Goal: Task Accomplishment & Management: Manage account settings

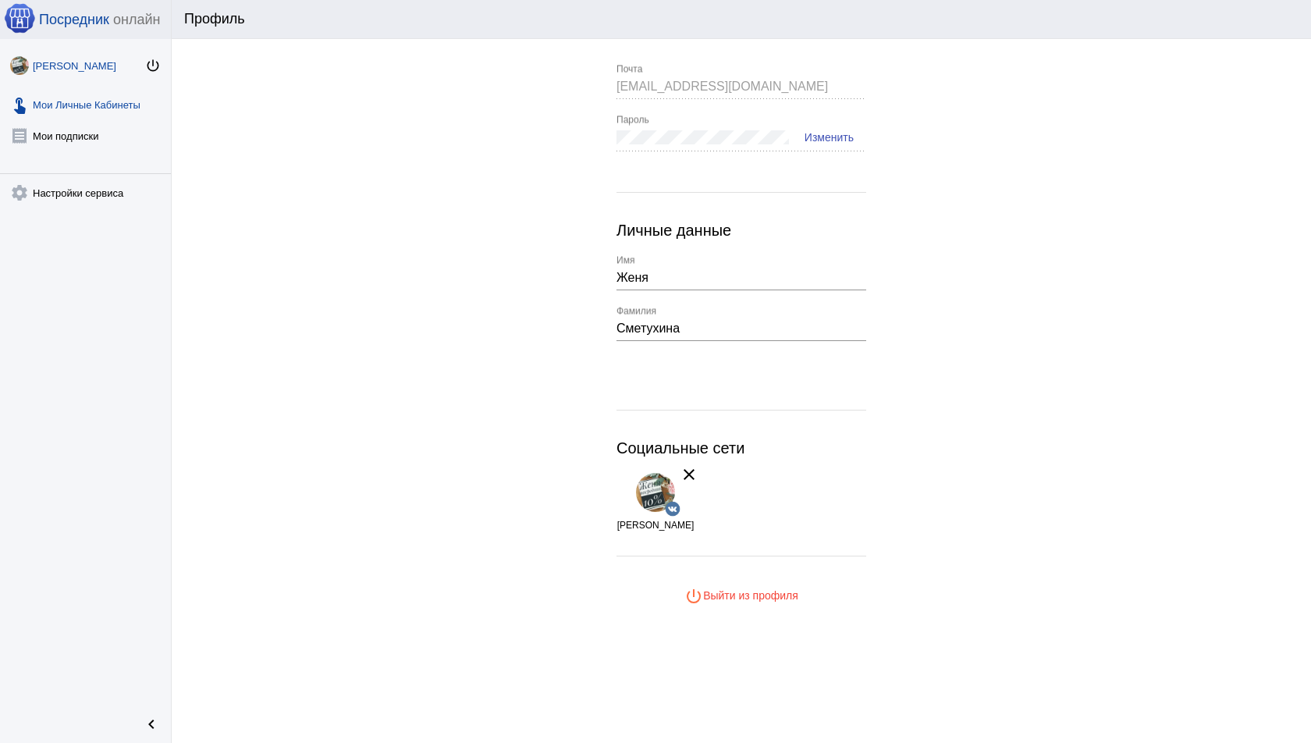
click at [100, 97] on link "touch_app Мои Личные Кабинеты" at bounding box center [85, 101] width 171 height 31
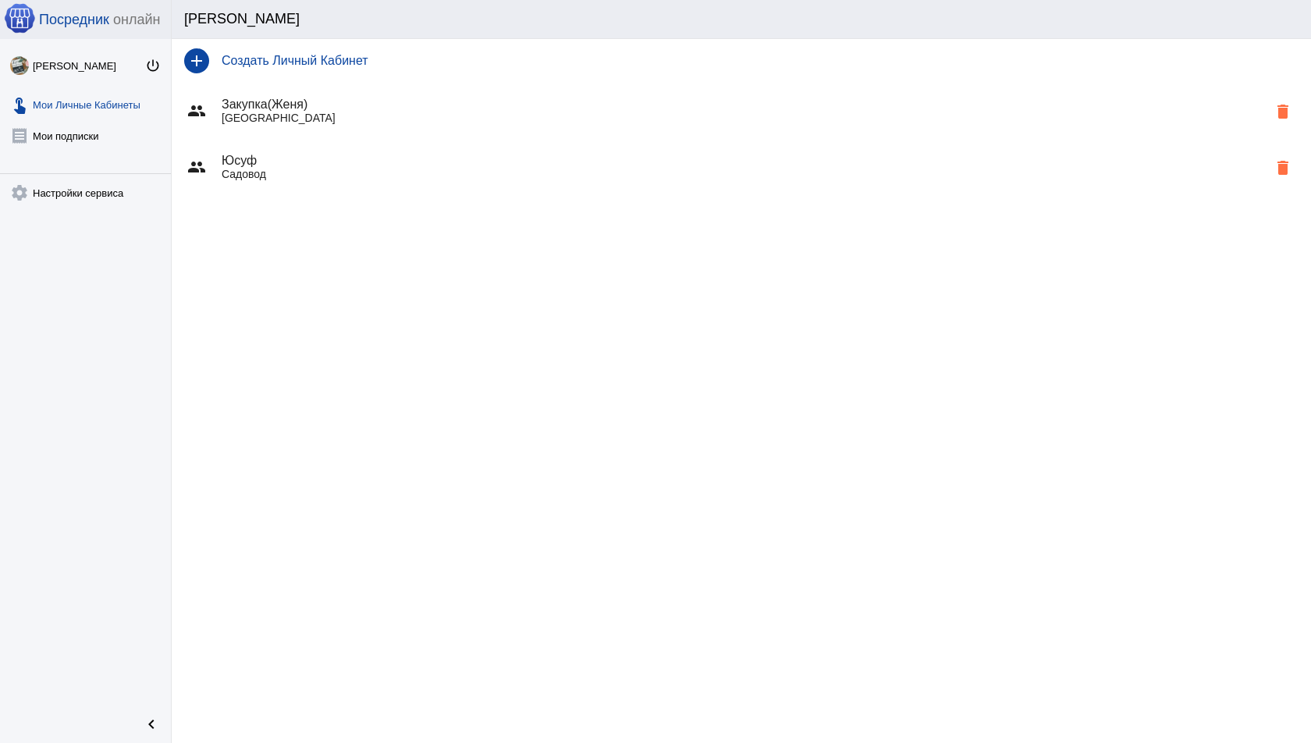
click at [287, 128] on div "group Закупка(Женя) Москва delete" at bounding box center [741, 111] width 1139 height 56
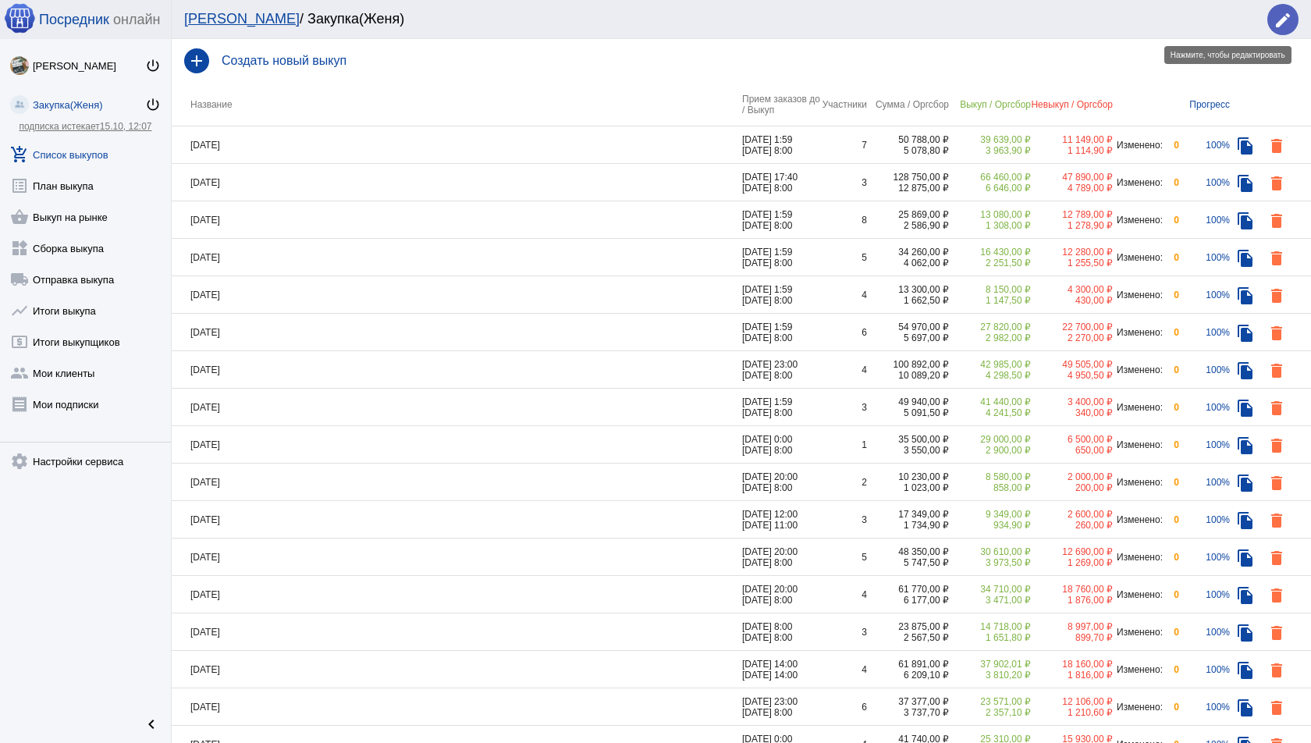
click at [1283, 23] on mat-icon "edit" at bounding box center [1282, 20] width 19 height 19
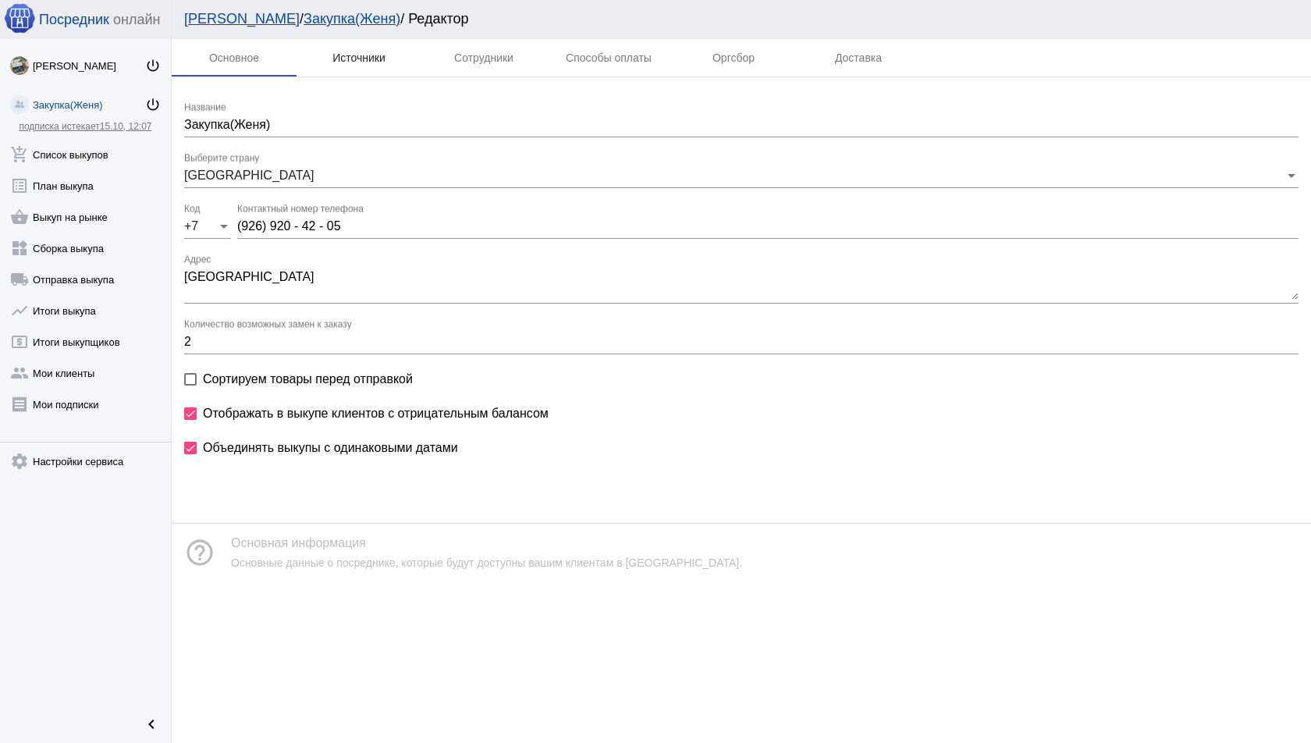
click at [390, 66] on div "Источники" at bounding box center [358, 57] width 125 height 37
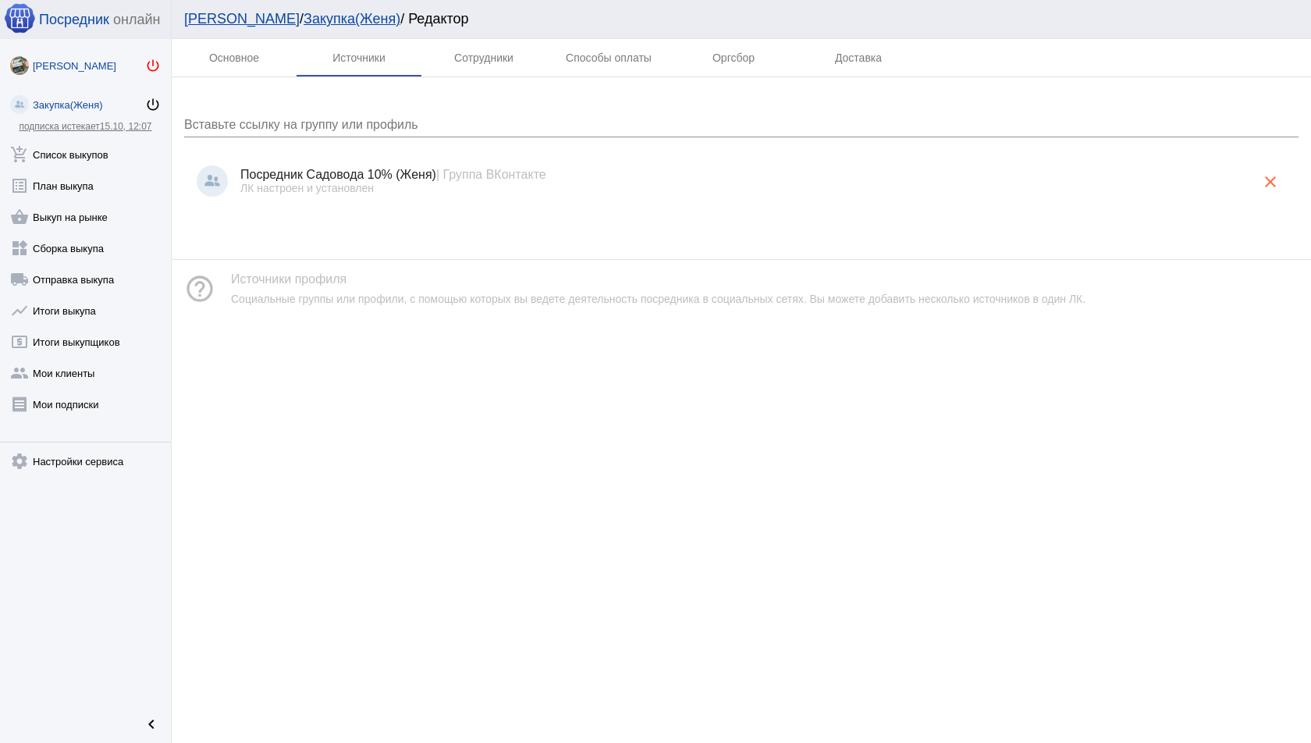
click at [159, 66] on mat-icon "power_settings_new" at bounding box center [153, 66] width 16 height 16
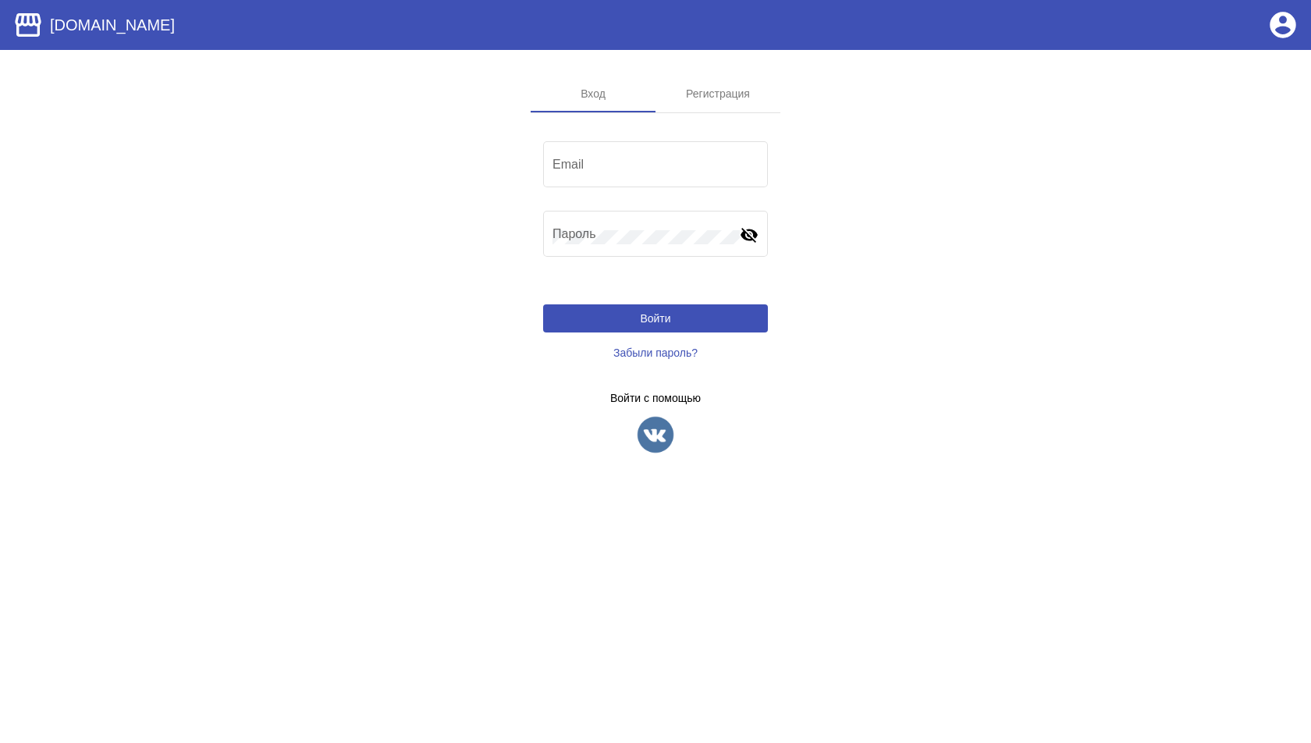
click at [669, 421] on img at bounding box center [655, 434] width 39 height 39
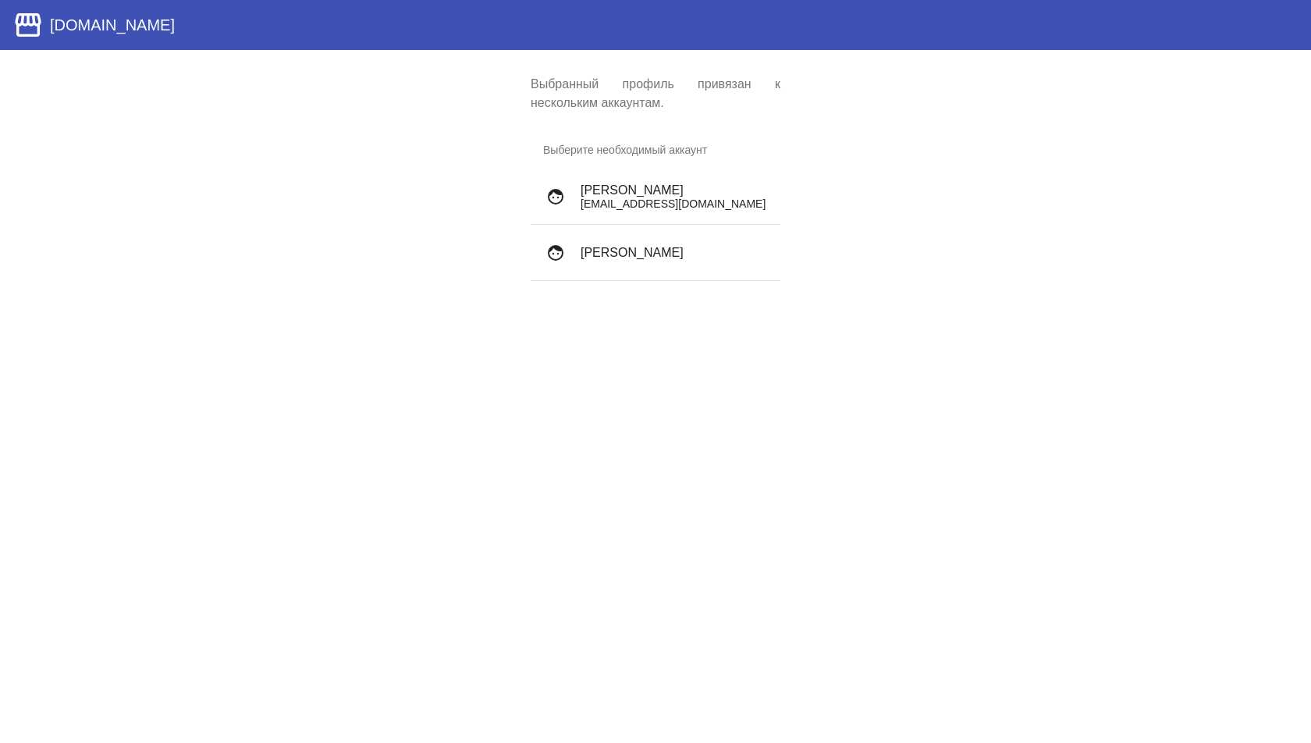
click at [686, 191] on h4 "Дмитрий Скворцов" at bounding box center [673, 190] width 187 height 14
